Goal: Task Accomplishment & Management: Use online tool/utility

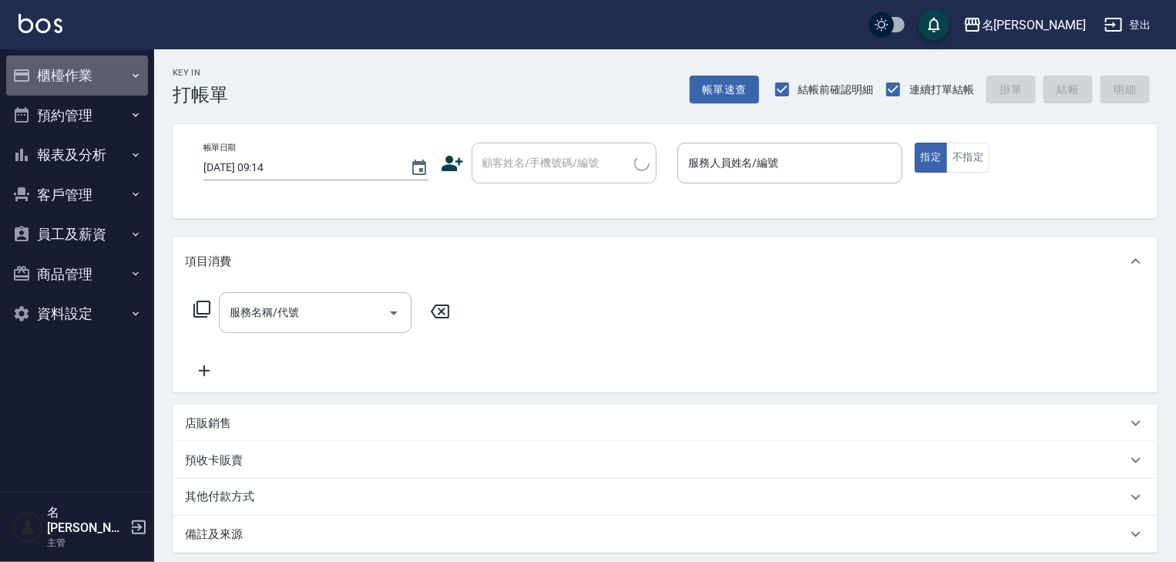
click at [77, 69] on button "櫃檯作業" at bounding box center [77, 76] width 142 height 40
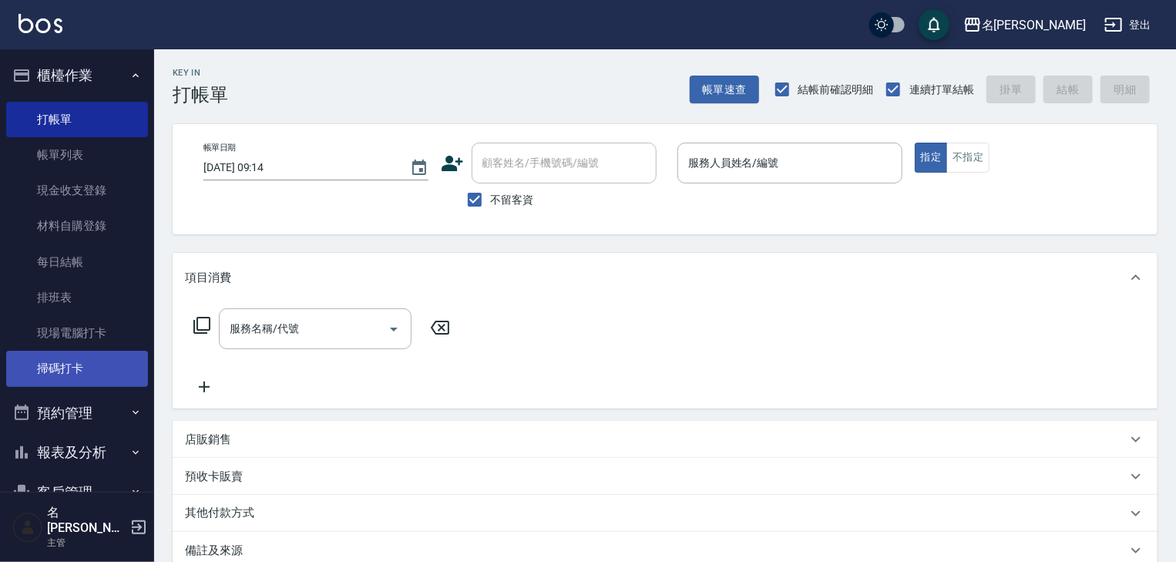
click at [62, 373] on link "掃碼打卡" at bounding box center [77, 368] width 142 height 35
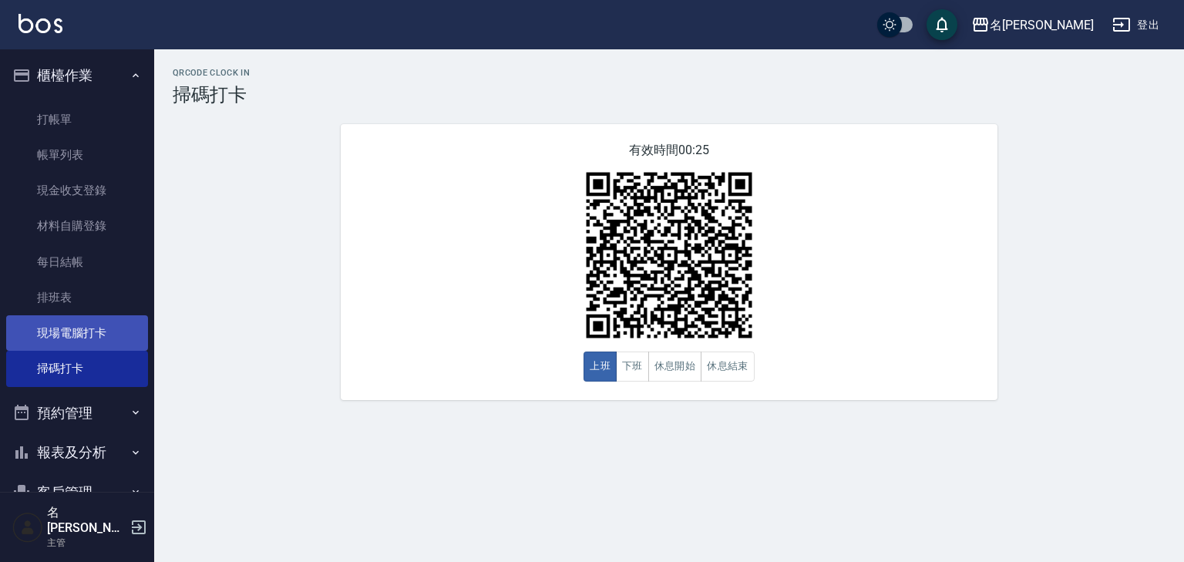
click at [106, 326] on link "現場電腦打卡" at bounding box center [77, 332] width 142 height 35
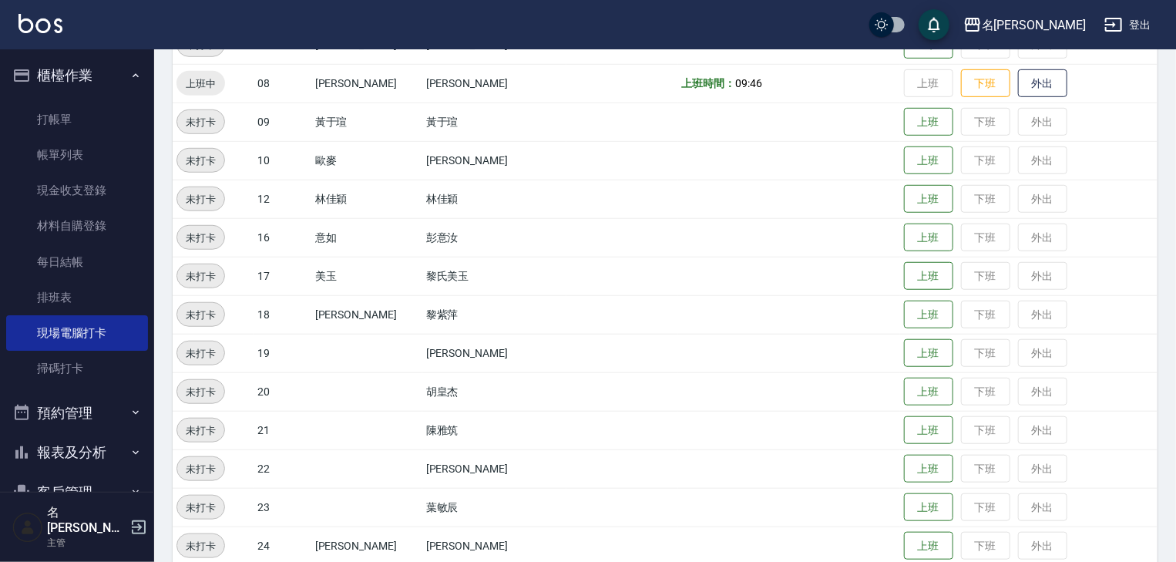
scroll to position [575, 0]
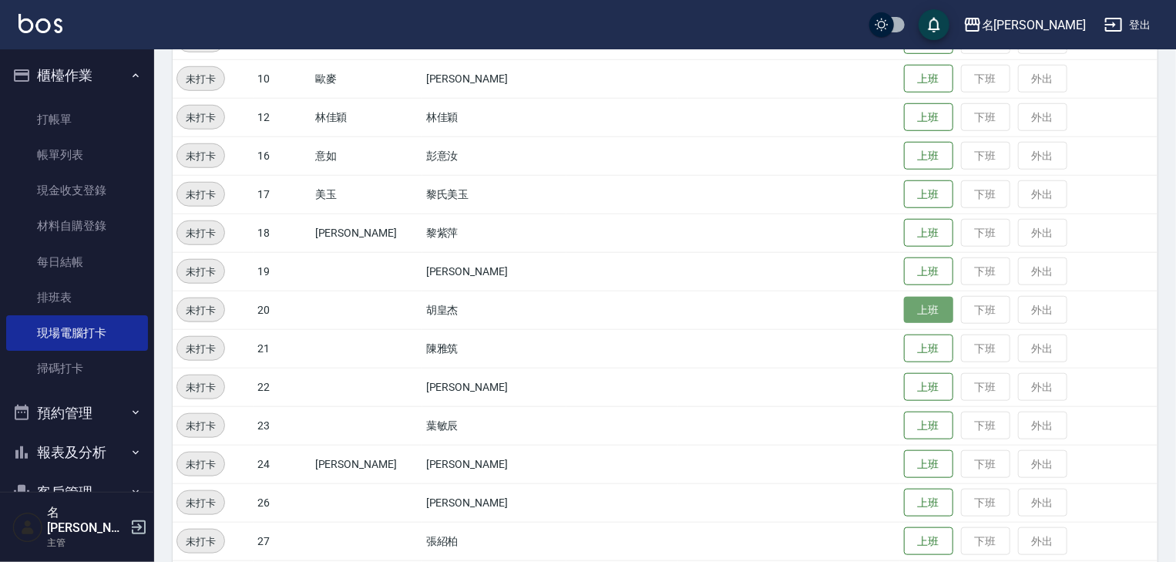
click at [904, 308] on button "上班" at bounding box center [928, 310] width 49 height 27
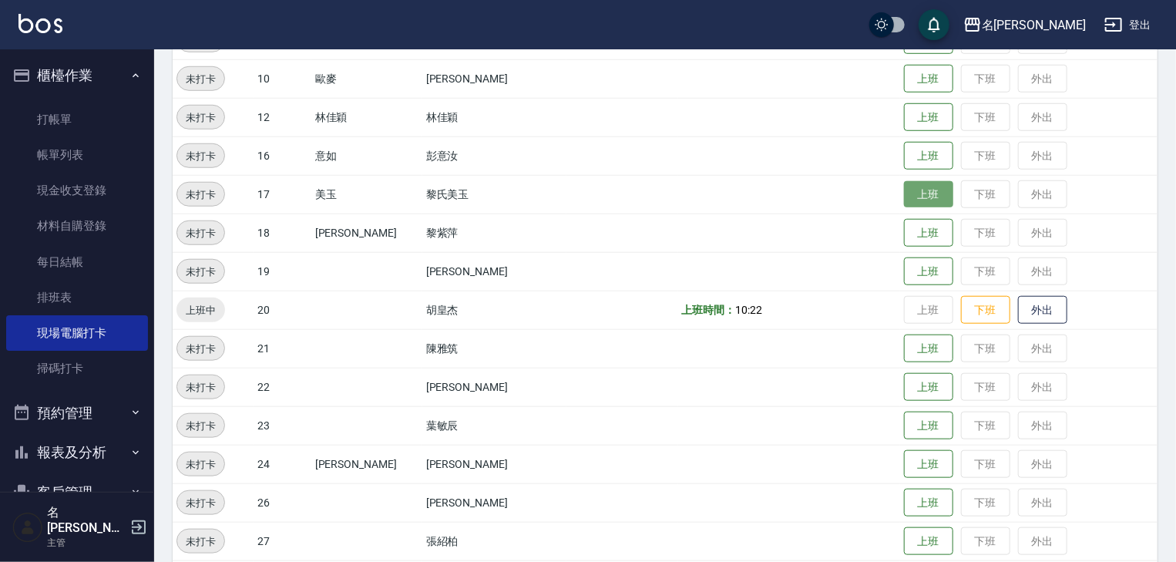
click at [904, 192] on button "上班" at bounding box center [928, 194] width 49 height 27
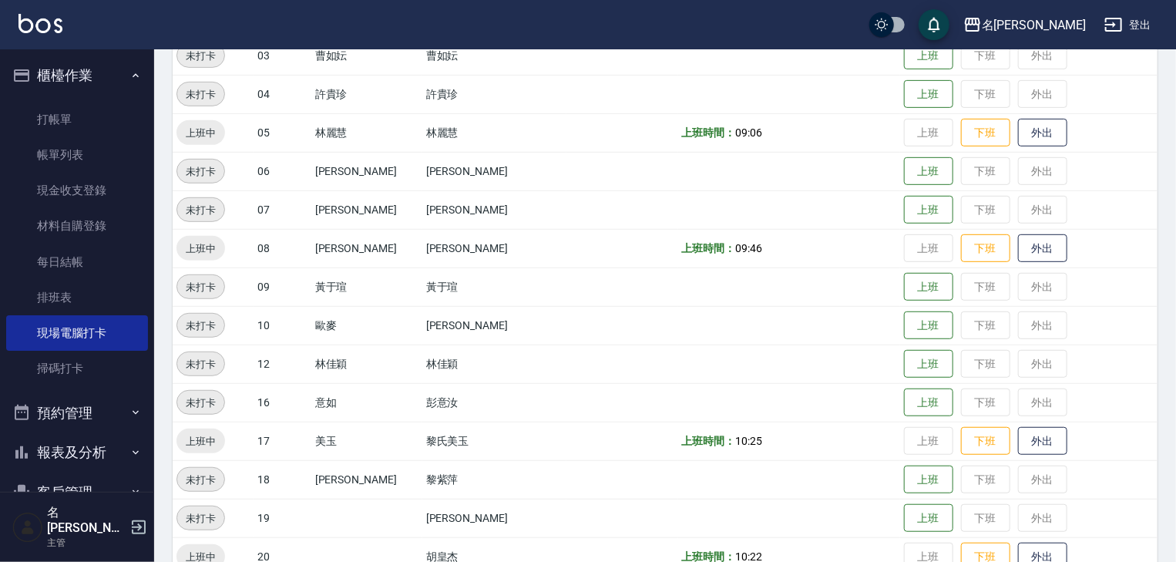
scroll to position [247, 0]
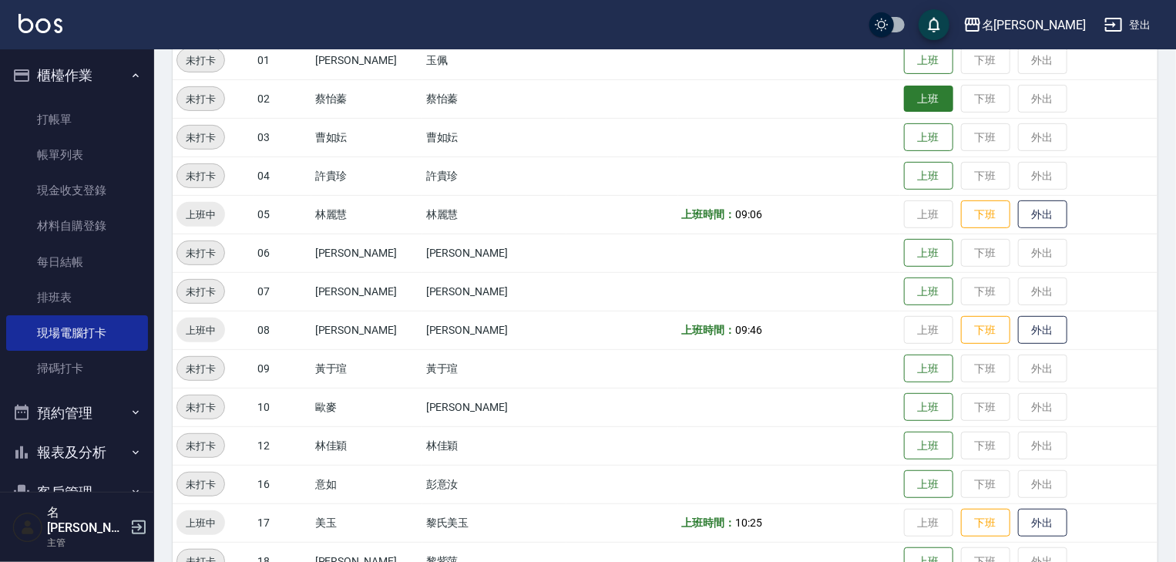
drag, startPoint x: 937, startPoint y: 126, endPoint x: 907, endPoint y: 107, distance: 35.3
click at [932, 123] on td "上班 下班 外出" at bounding box center [1028, 137] width 257 height 39
click at [904, 99] on button "上班" at bounding box center [928, 99] width 49 height 27
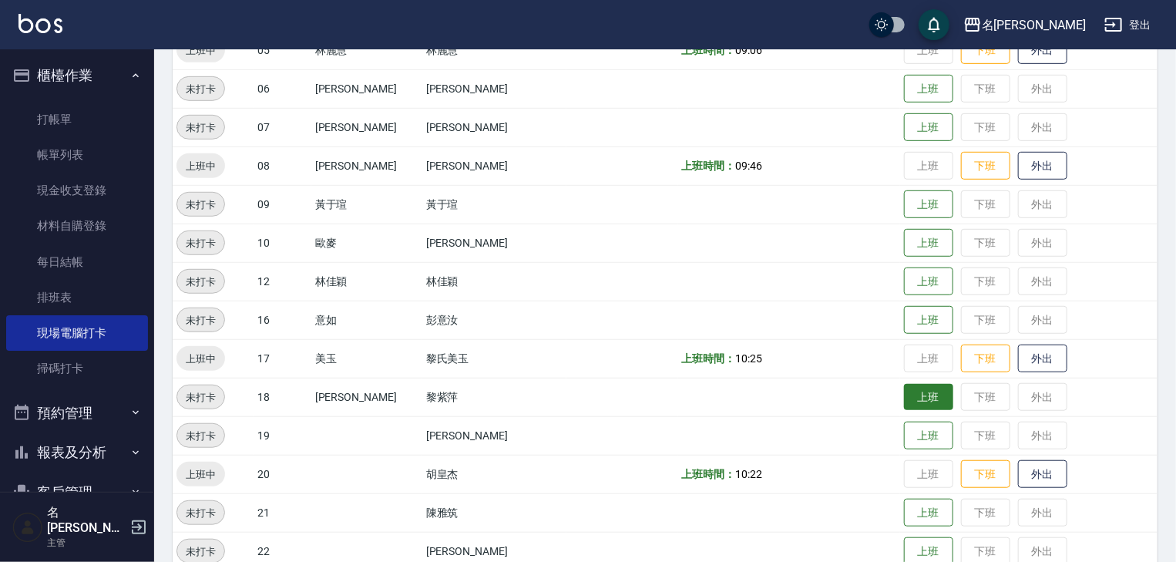
scroll to position [740, 0]
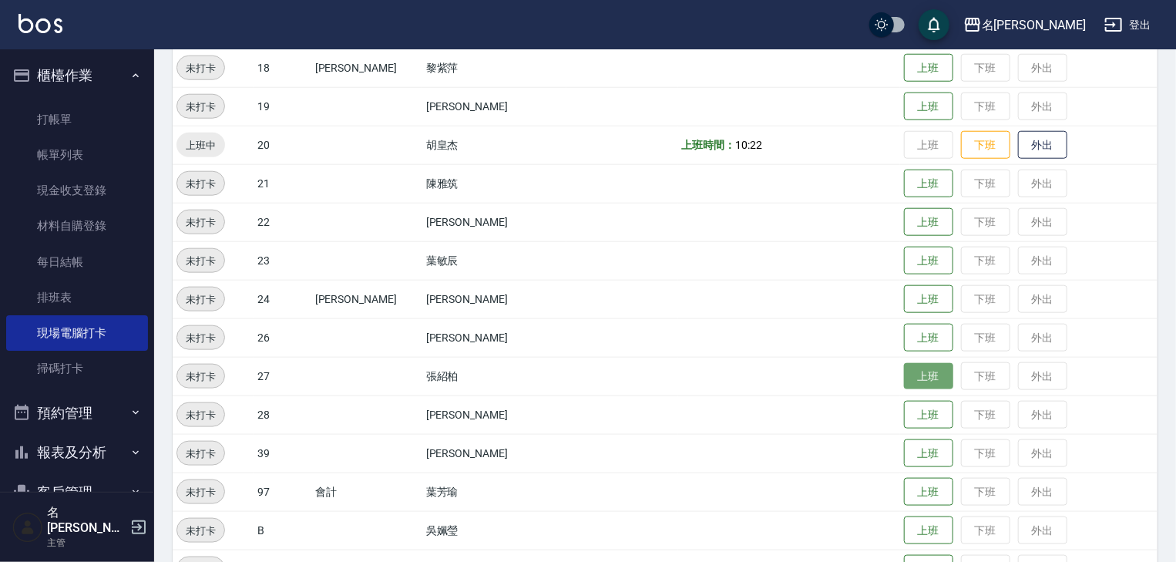
click at [904, 375] on button "上班" at bounding box center [928, 376] width 49 height 27
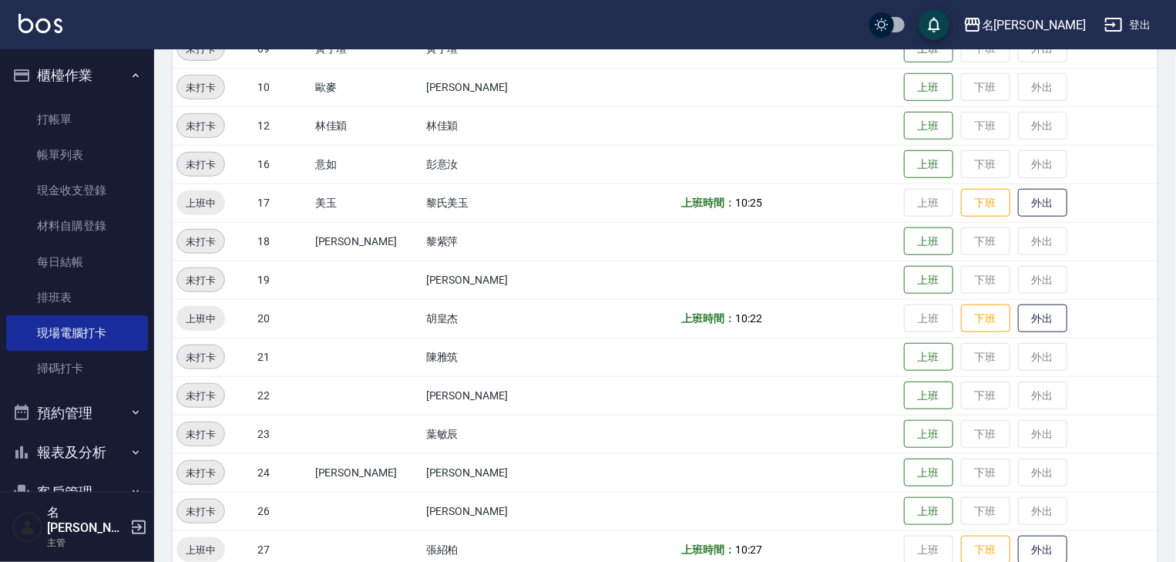
scroll to position [813, 0]
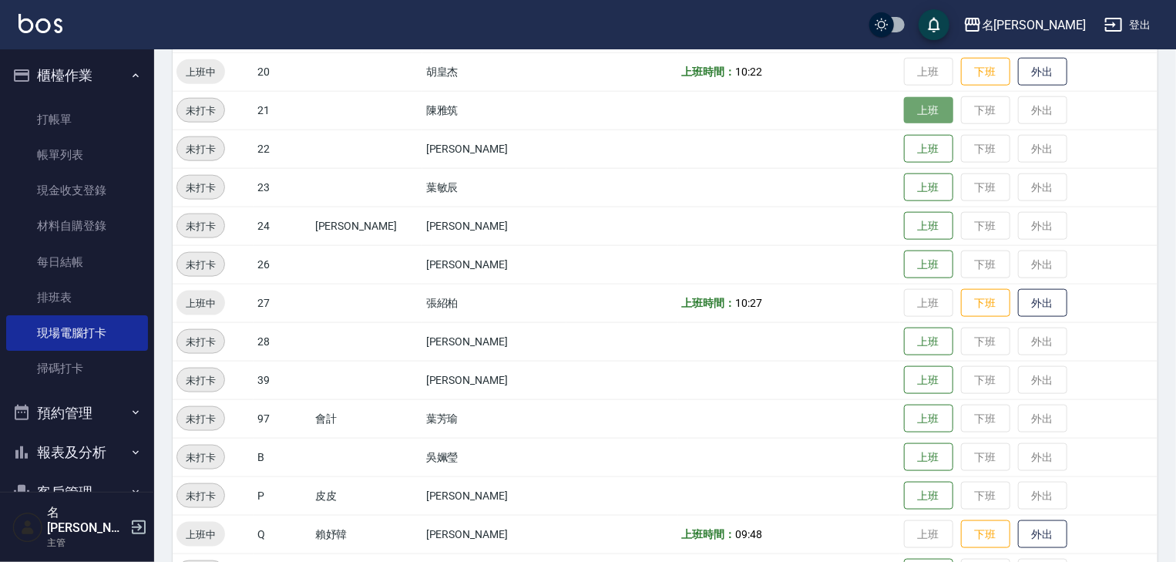
click at [904, 116] on button "上班" at bounding box center [928, 110] width 49 height 27
